Goal: Complete application form

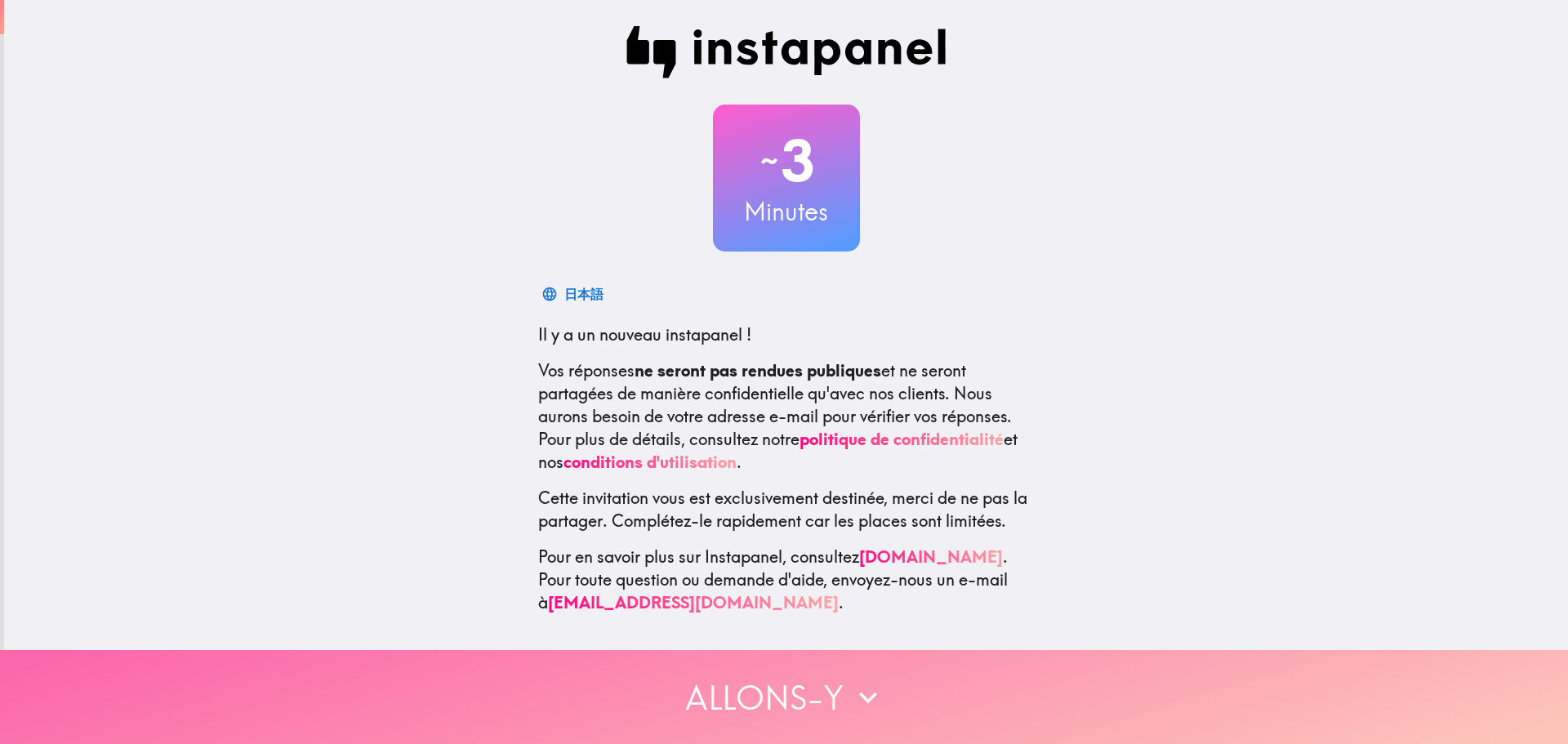
click at [861, 699] on icon "button" at bounding box center [868, 697] width 36 height 36
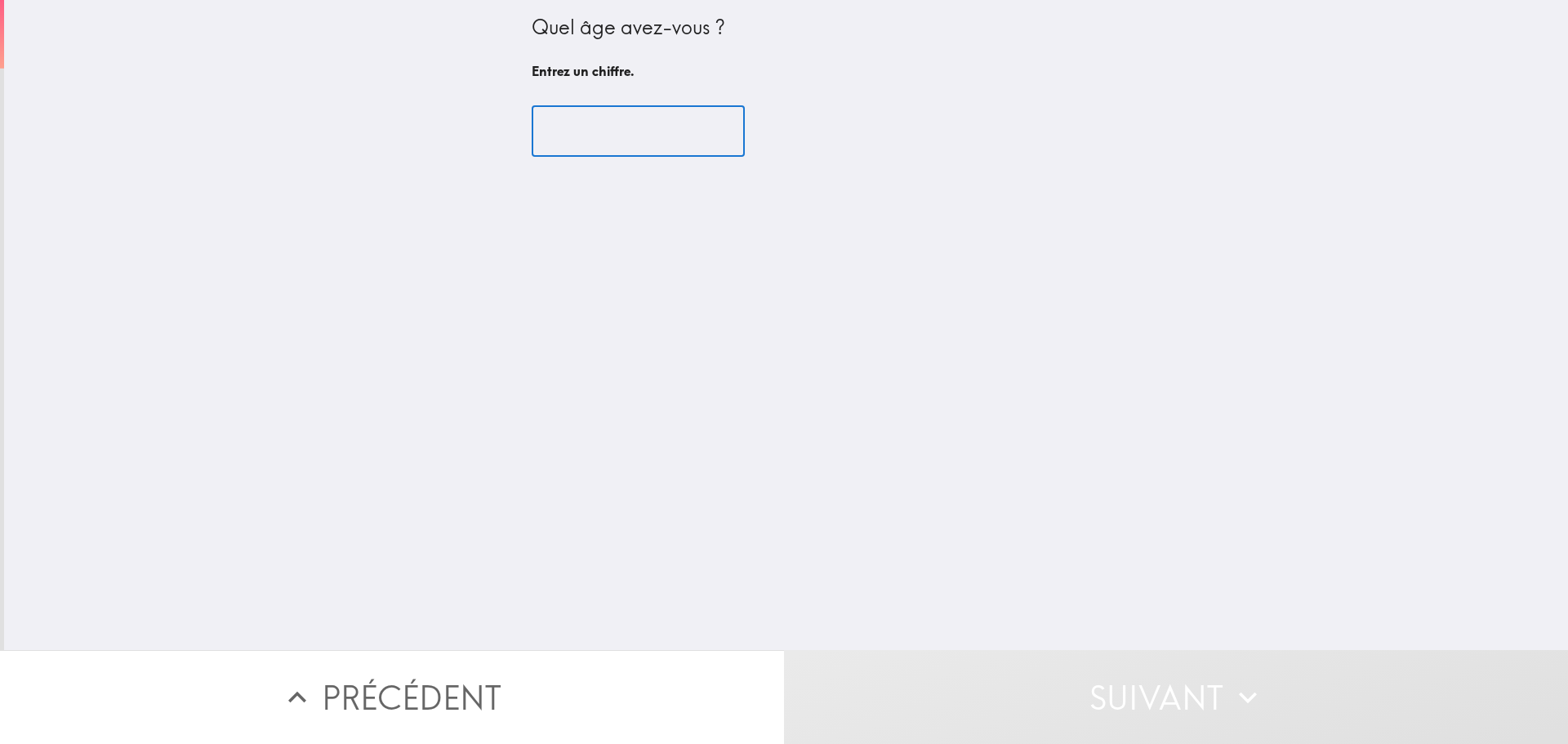
click at [648, 129] on input "number" at bounding box center [638, 131] width 213 height 51
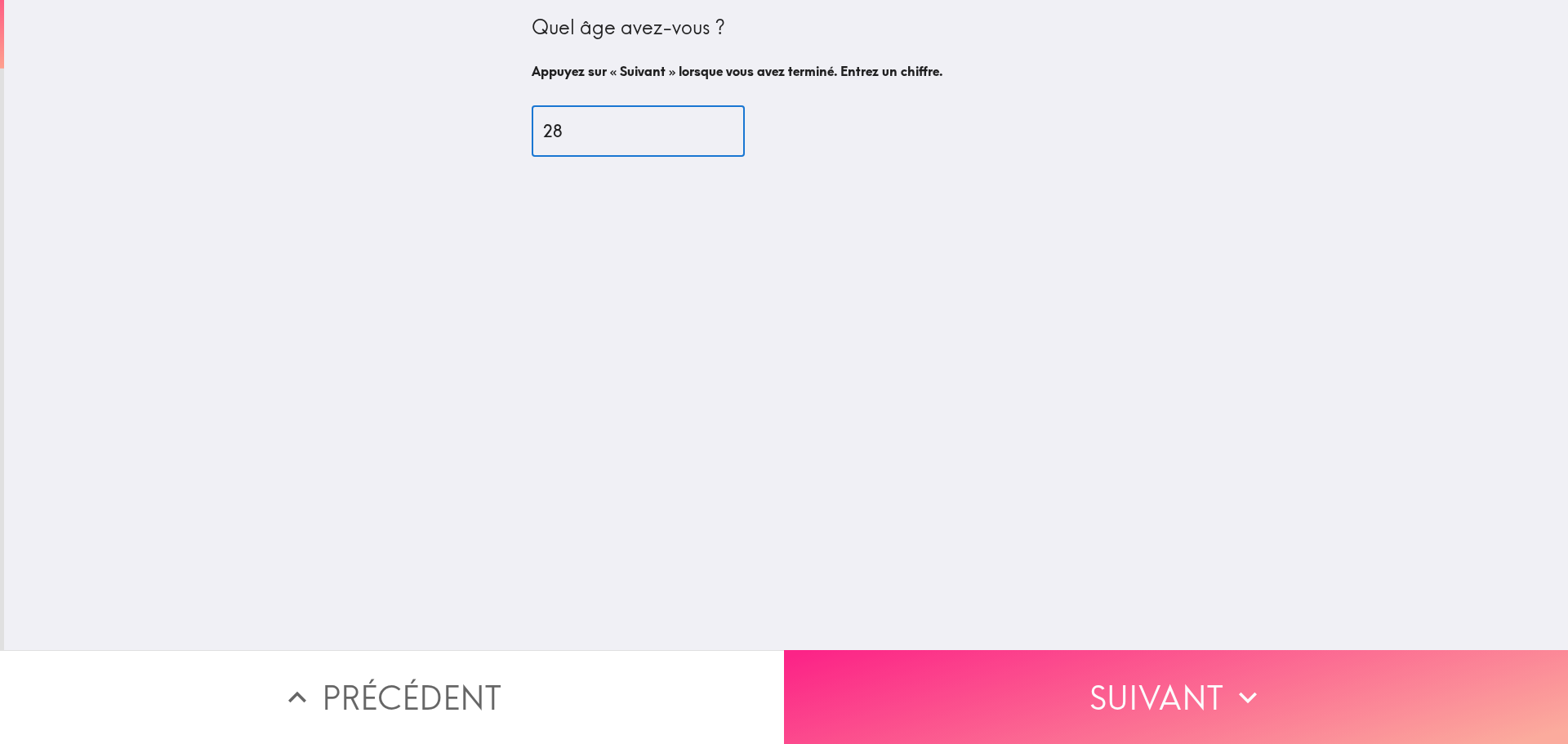
type input "28"
click at [1305, 701] on button "Suivant" at bounding box center [1176, 697] width 784 height 94
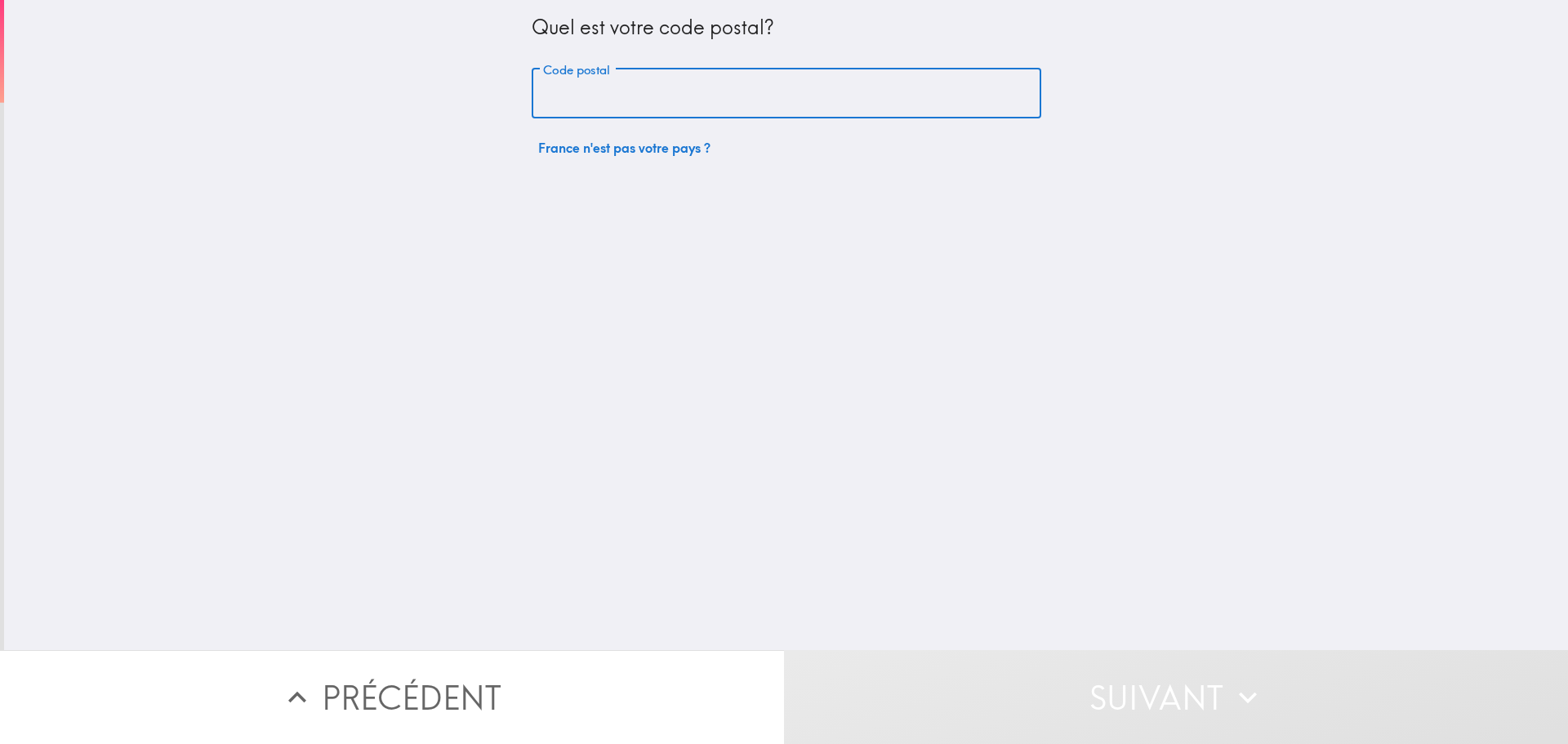
click at [662, 102] on input "Code postal" at bounding box center [786, 93] width 510 height 51
type input "10400"
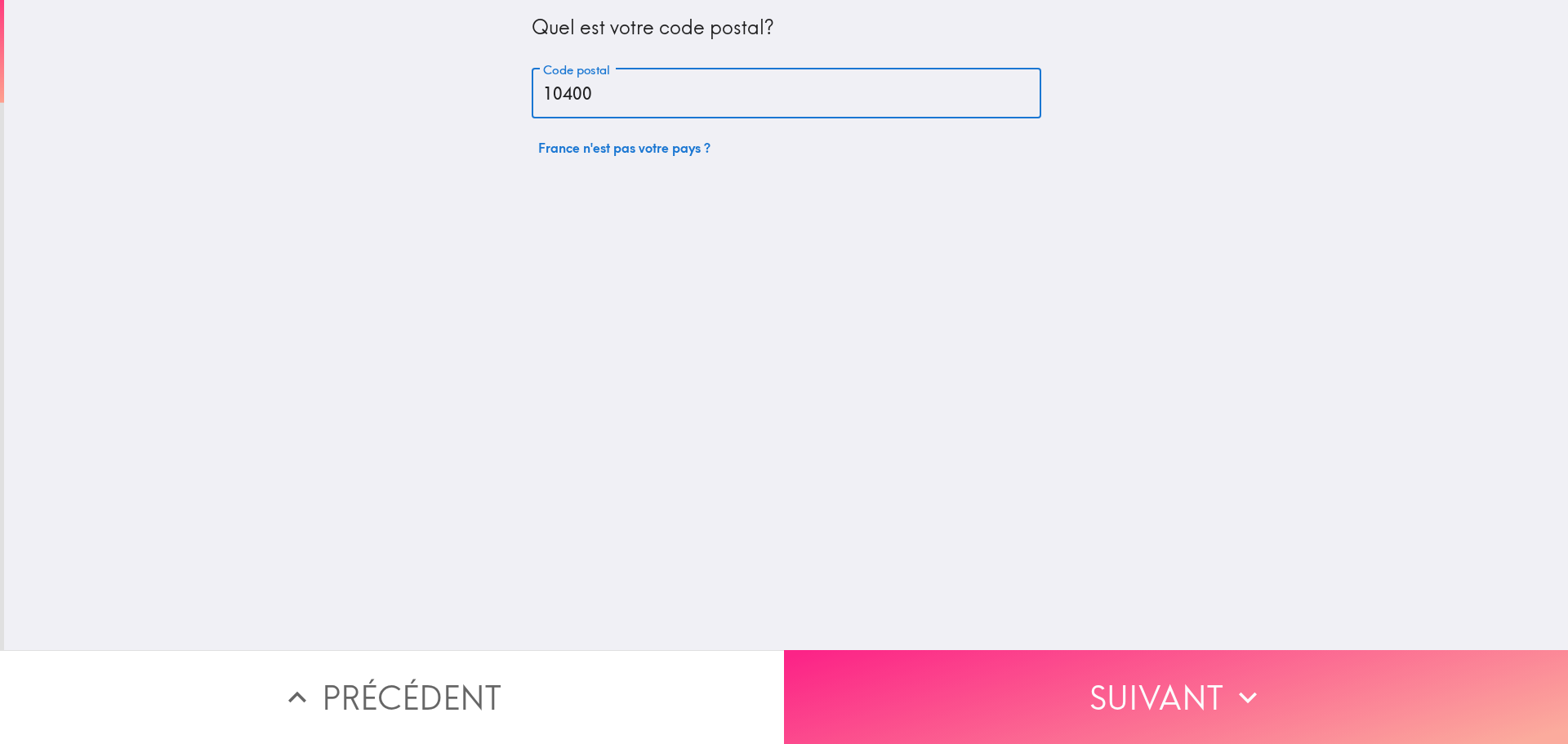
click at [1092, 662] on button "Suivant" at bounding box center [1176, 697] width 784 height 94
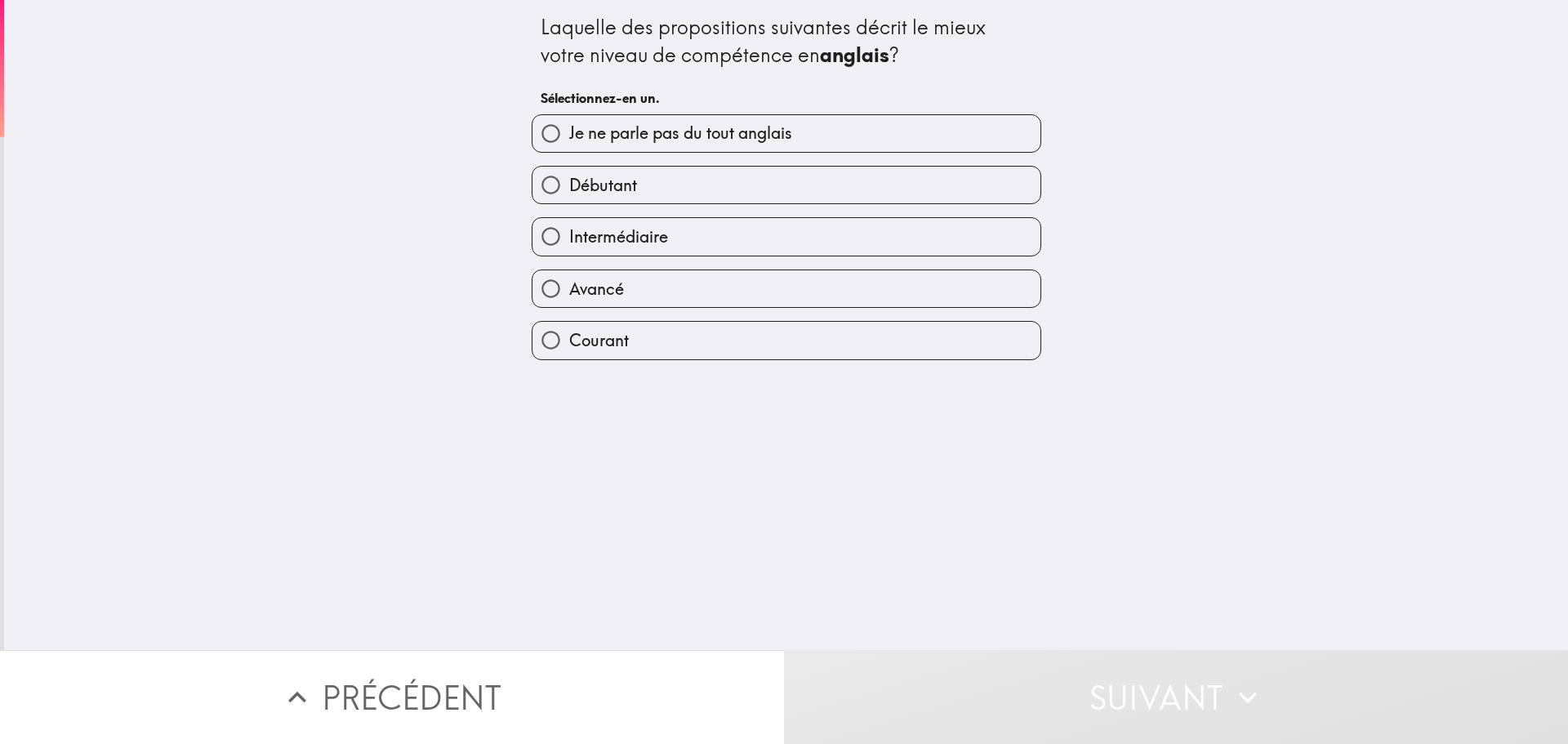
click at [679, 292] on label "Avancé" at bounding box center [786, 288] width 508 height 36
click at [569, 292] on input "Avancé" at bounding box center [550, 288] width 36 height 36
radio input "true"
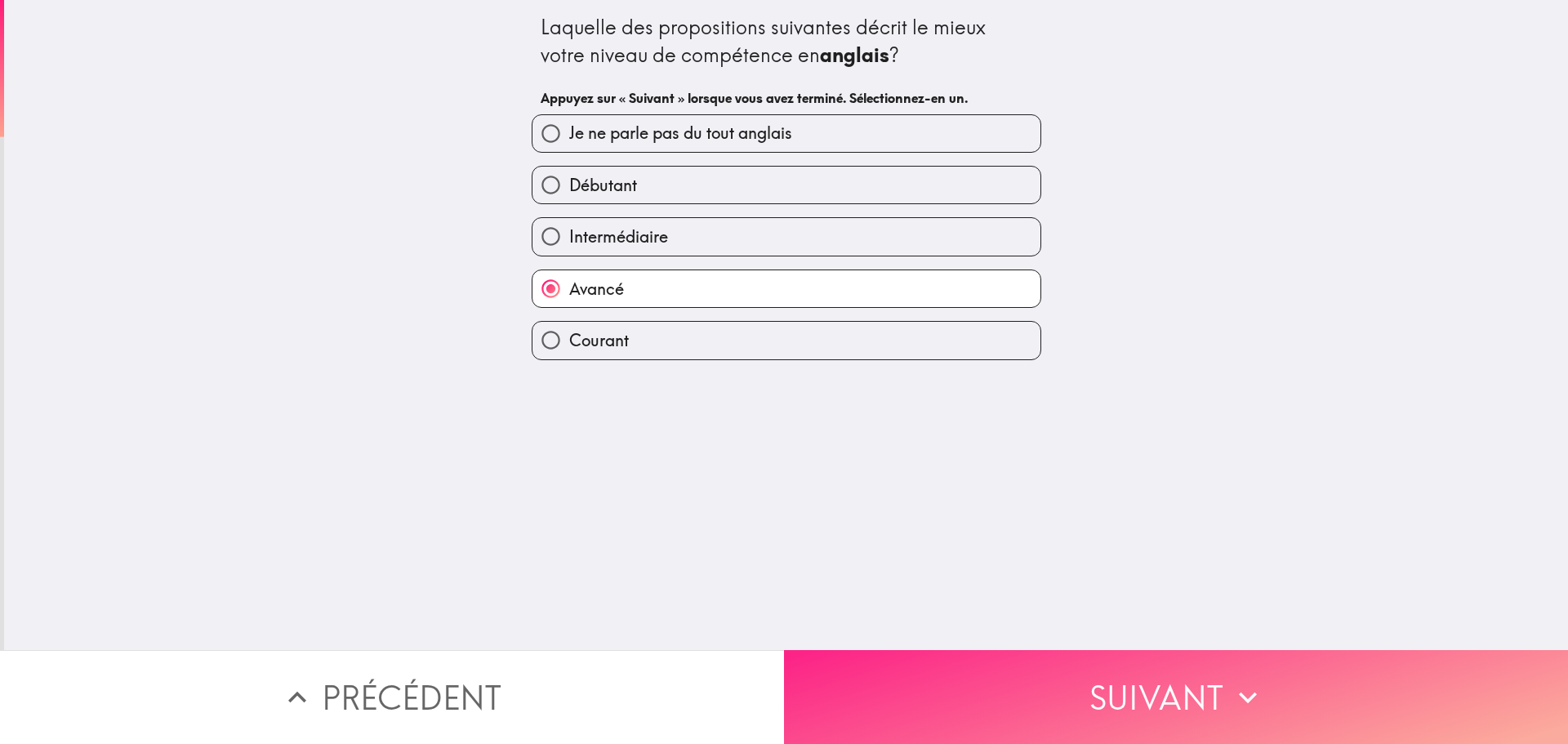
click at [1063, 670] on button "Suivant" at bounding box center [1176, 697] width 784 height 94
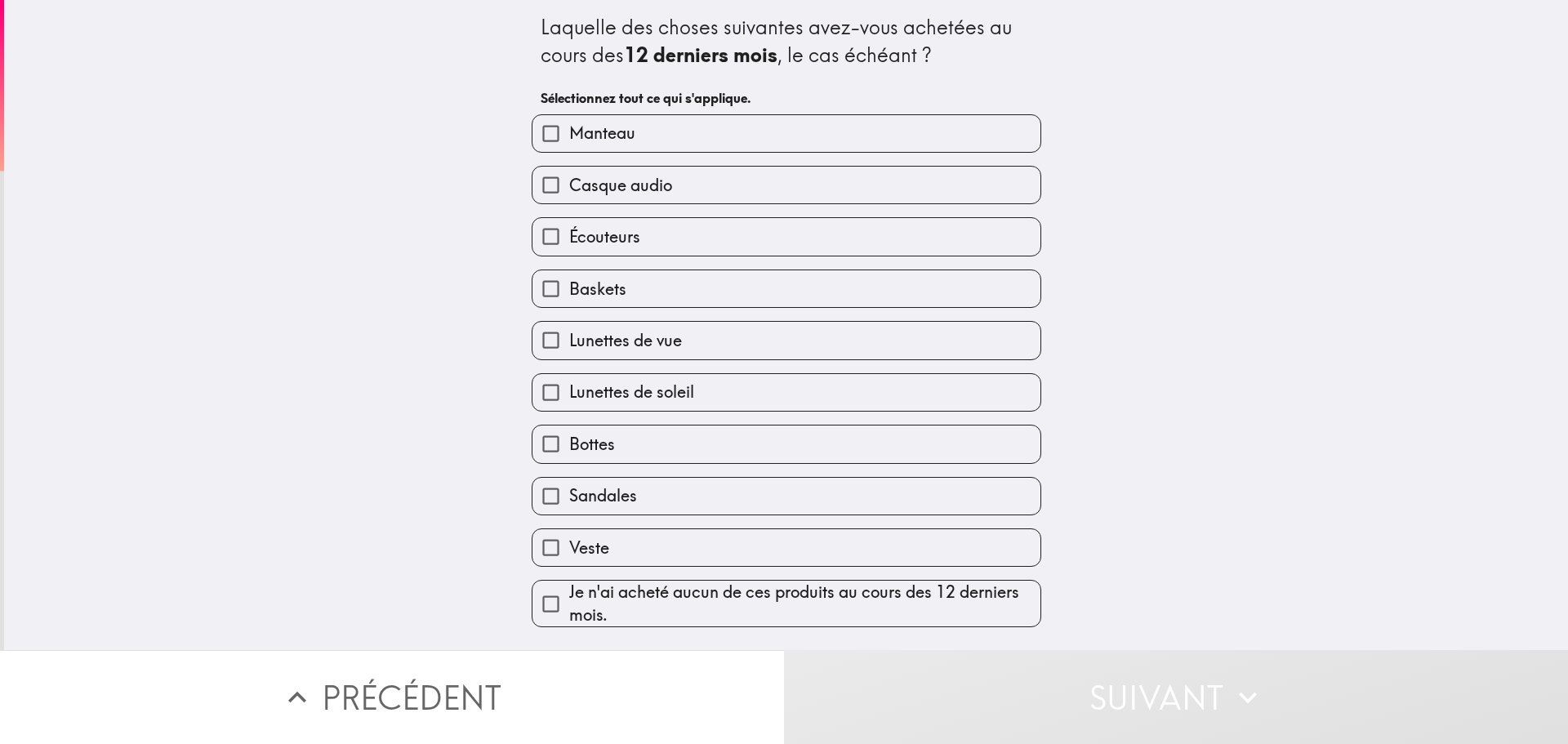
drag, startPoint x: 710, startPoint y: 600, endPoint x: 913, endPoint y: 669, distance: 214.4
click at [710, 600] on span "Je n'ai acheté aucun de ces produits au cours des 12 derniers mois." at bounding box center [804, 604] width 471 height 46
click at [569, 600] on input "Je n'ai acheté aucun de ces produits au cours des 12 derniers mois." at bounding box center [550, 603] width 36 height 36
checkbox input "true"
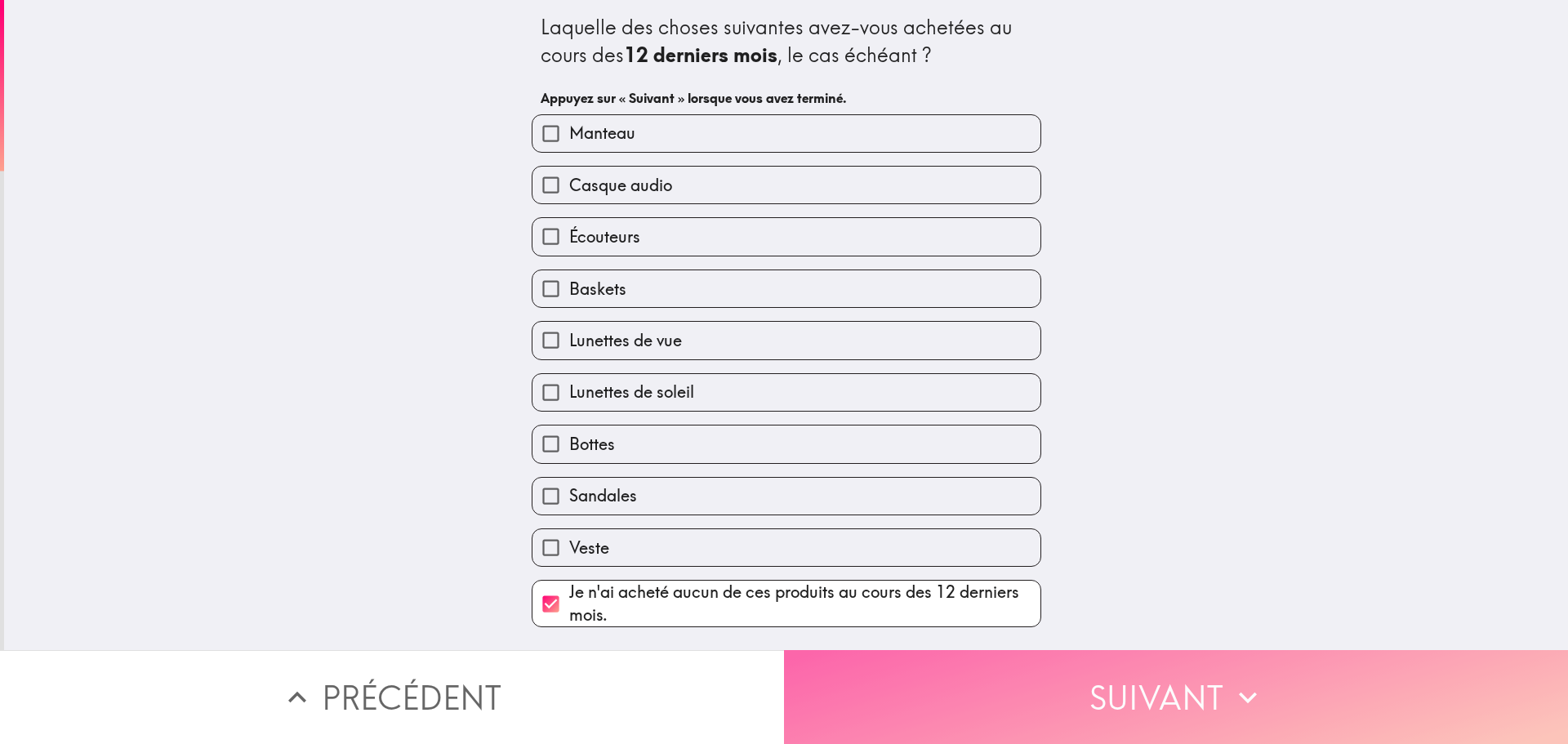
click at [1109, 681] on button "Suivant" at bounding box center [1176, 697] width 784 height 94
